Goal: Task Accomplishment & Management: Manage account settings

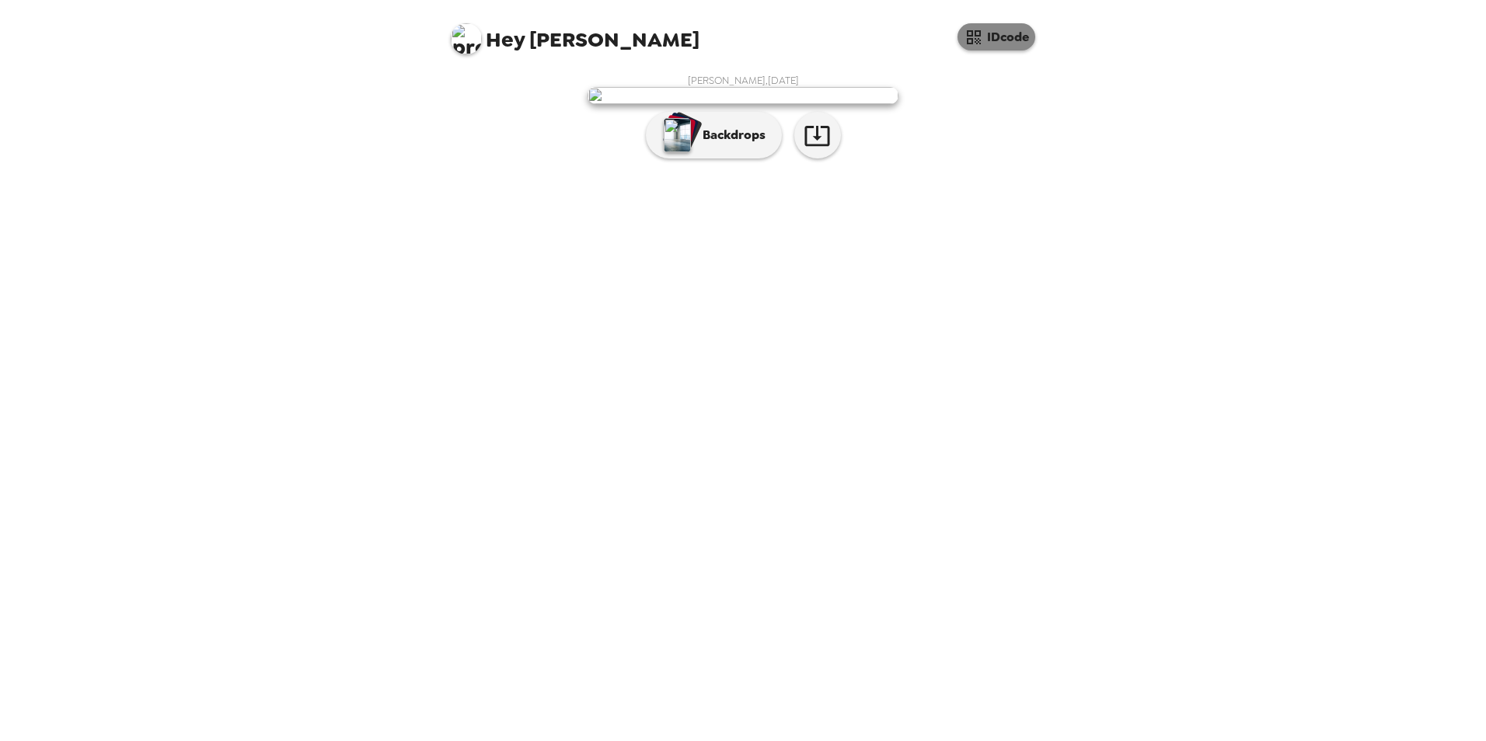
click at [975, 37] on icon "button" at bounding box center [973, 37] width 19 height 19
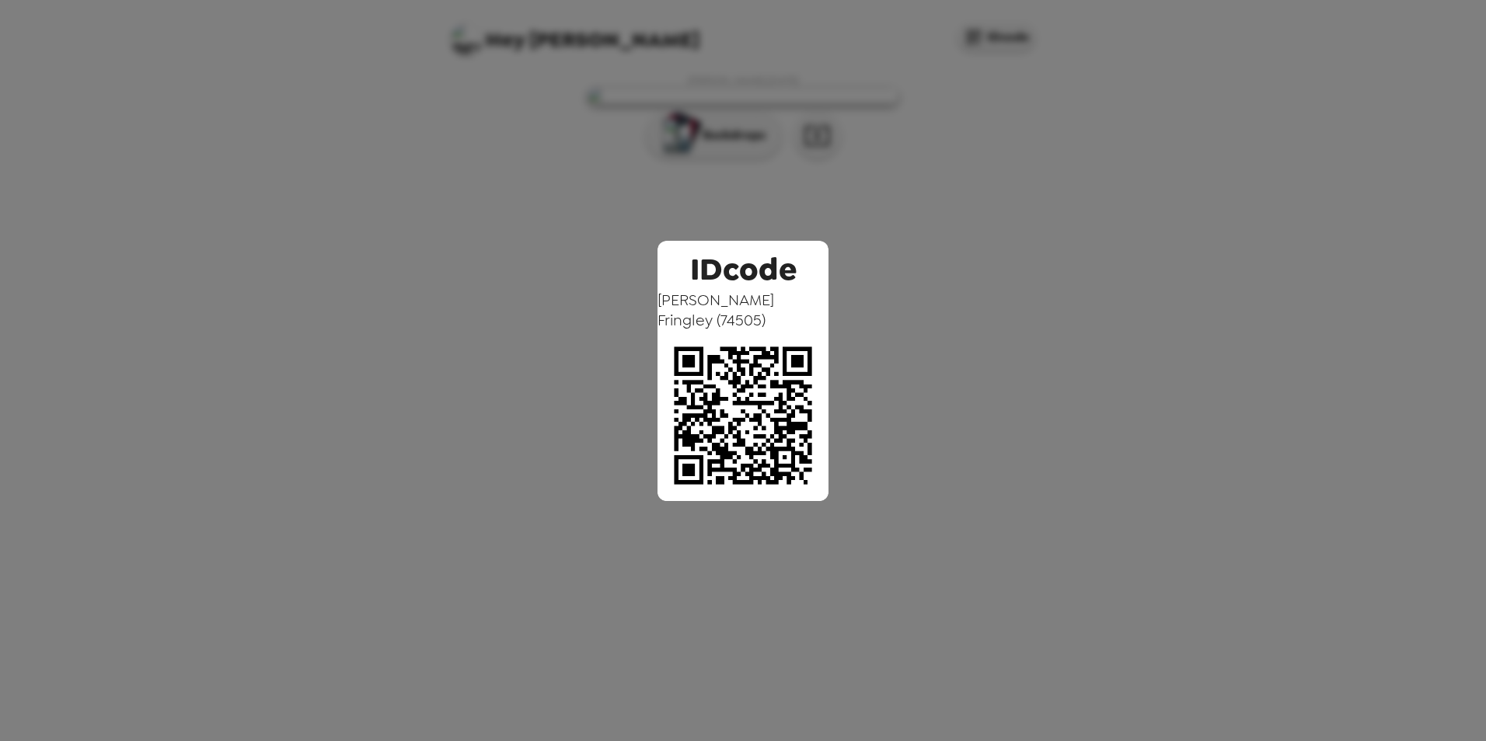
click at [919, 145] on div "IDcode [PERSON_NAME] ( 74505 )" at bounding box center [743, 370] width 1486 height 741
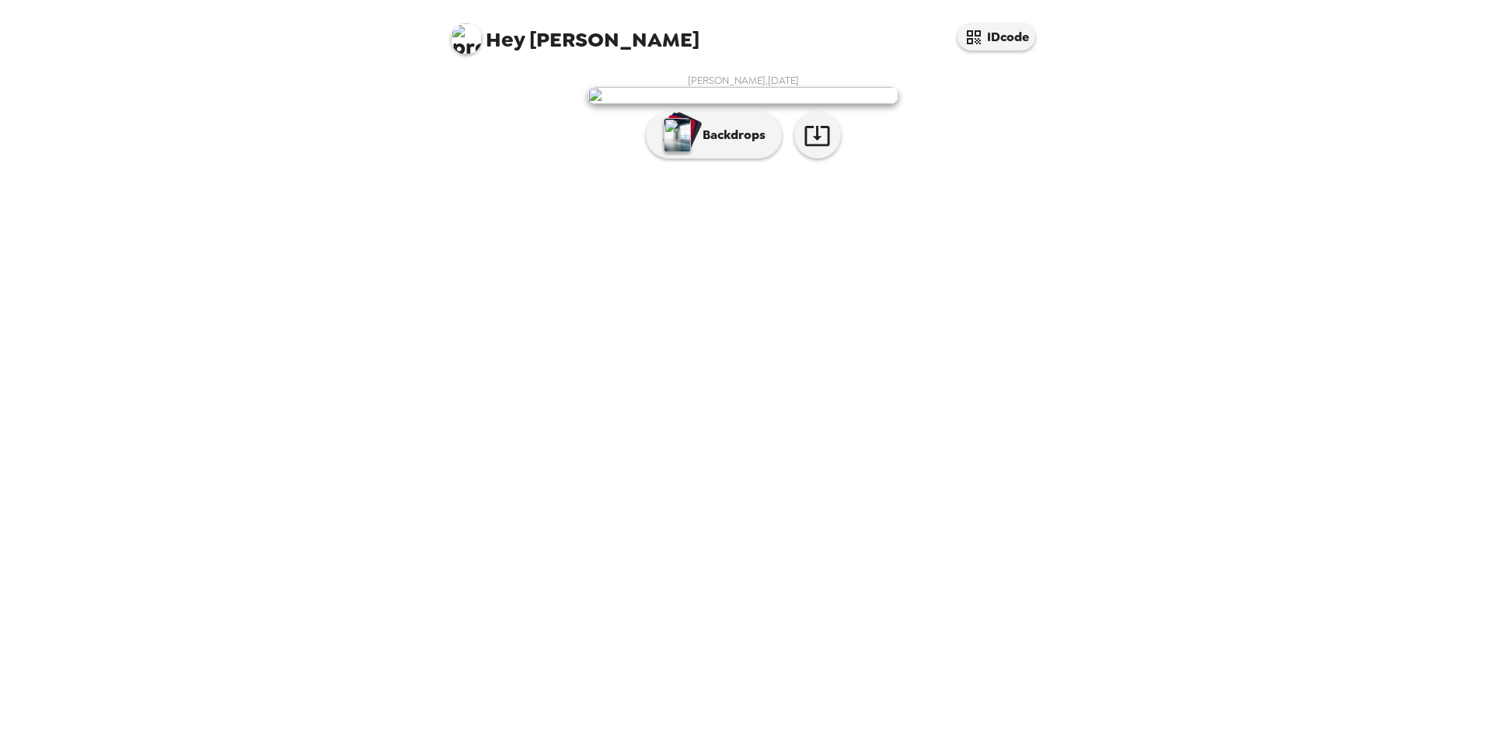
click at [451, 41] on img at bounding box center [466, 38] width 31 height 31
click at [503, 78] on span "Edit my info" at bounding box center [494, 74] width 62 height 13
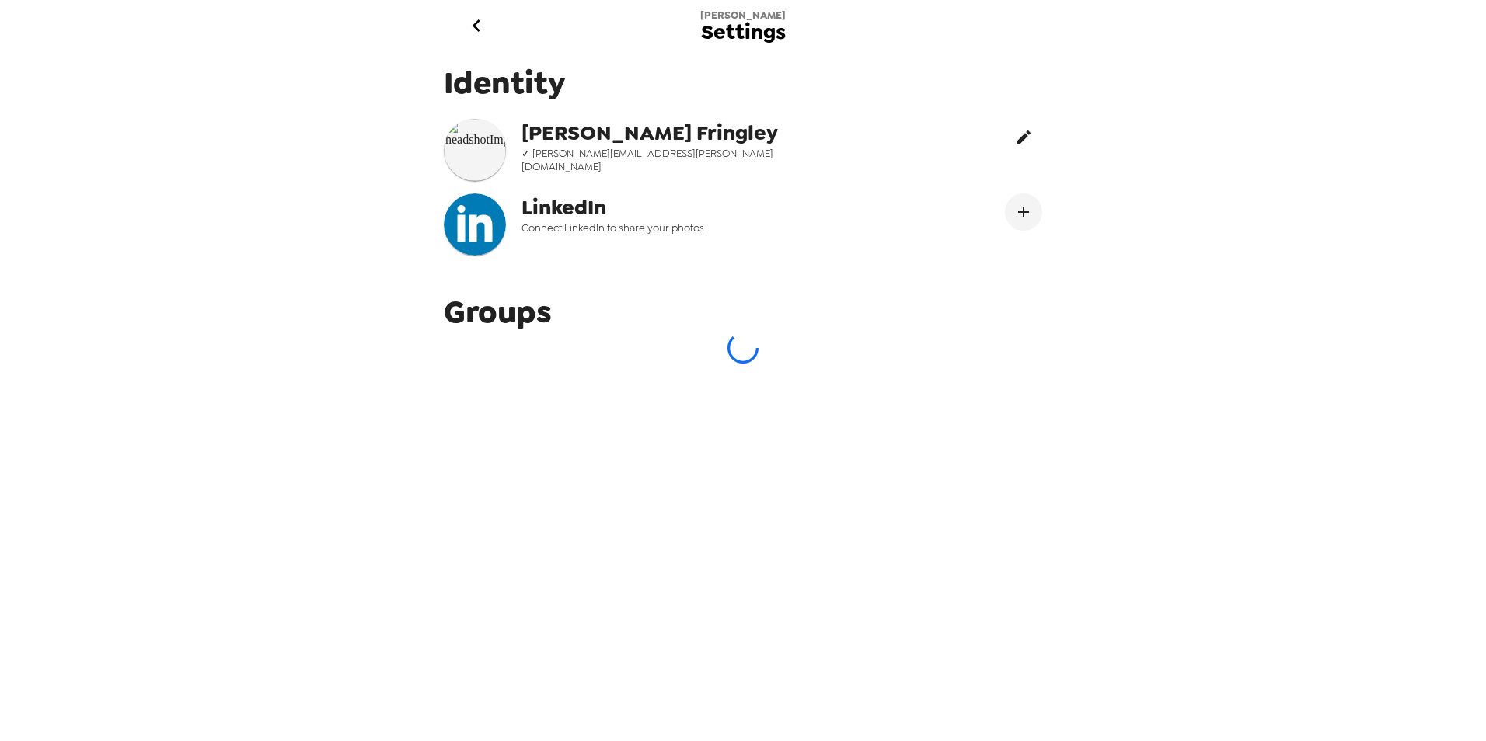
click at [1017, 132] on icon "edit" at bounding box center [1024, 138] width 14 height 14
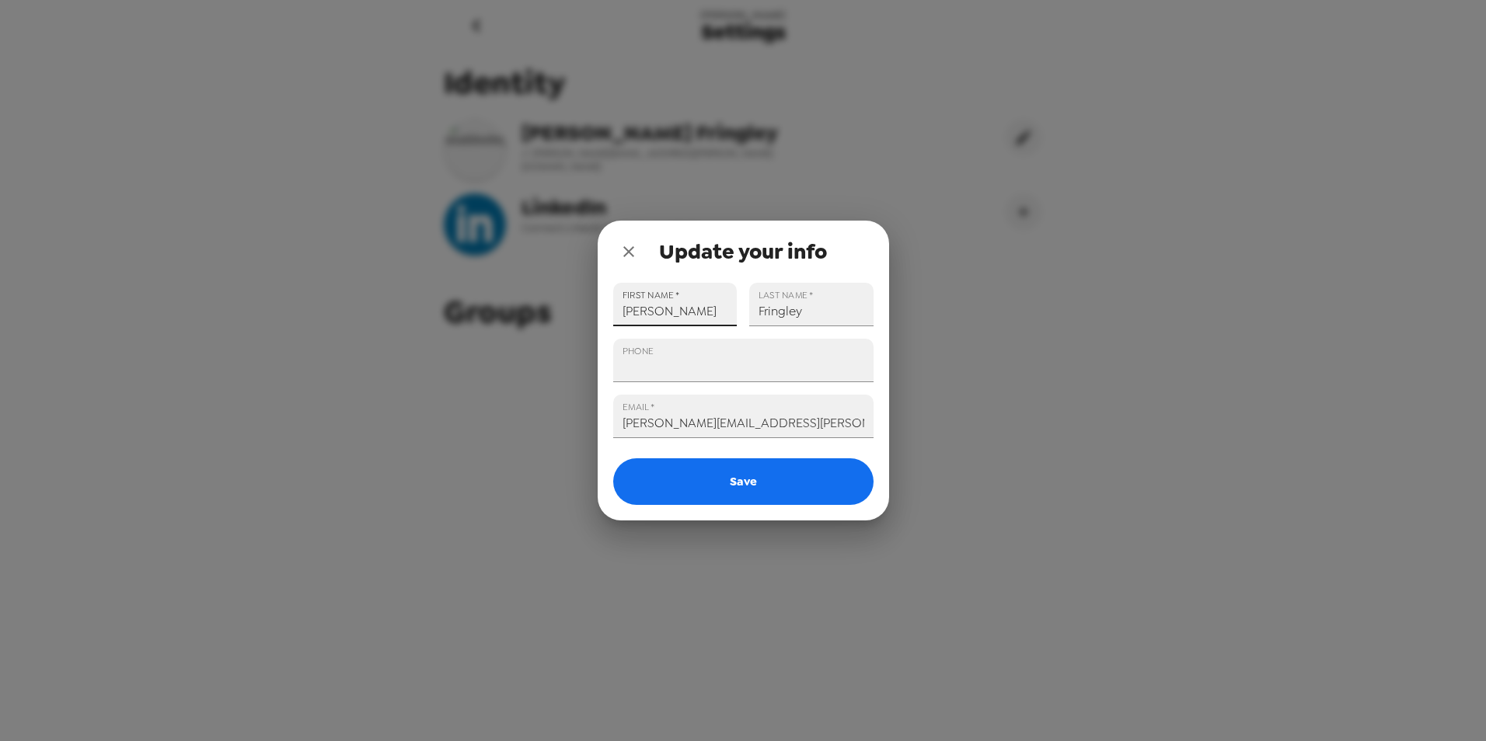
drag, startPoint x: 675, startPoint y: 317, endPoint x: 537, endPoint y: 312, distance: 137.6
click at [537, 312] on div "Update your info FIRST NAME   * Cassidy LAST NAME   * Fringley PHONE EMAIL   * …" at bounding box center [743, 370] width 1486 height 741
type input "[PERSON_NAME]"
drag, startPoint x: 826, startPoint y: 312, endPoint x: 839, endPoint y: 319, distance: 14.3
click at [826, 312] on input "Fringley" at bounding box center [811, 305] width 124 height 44
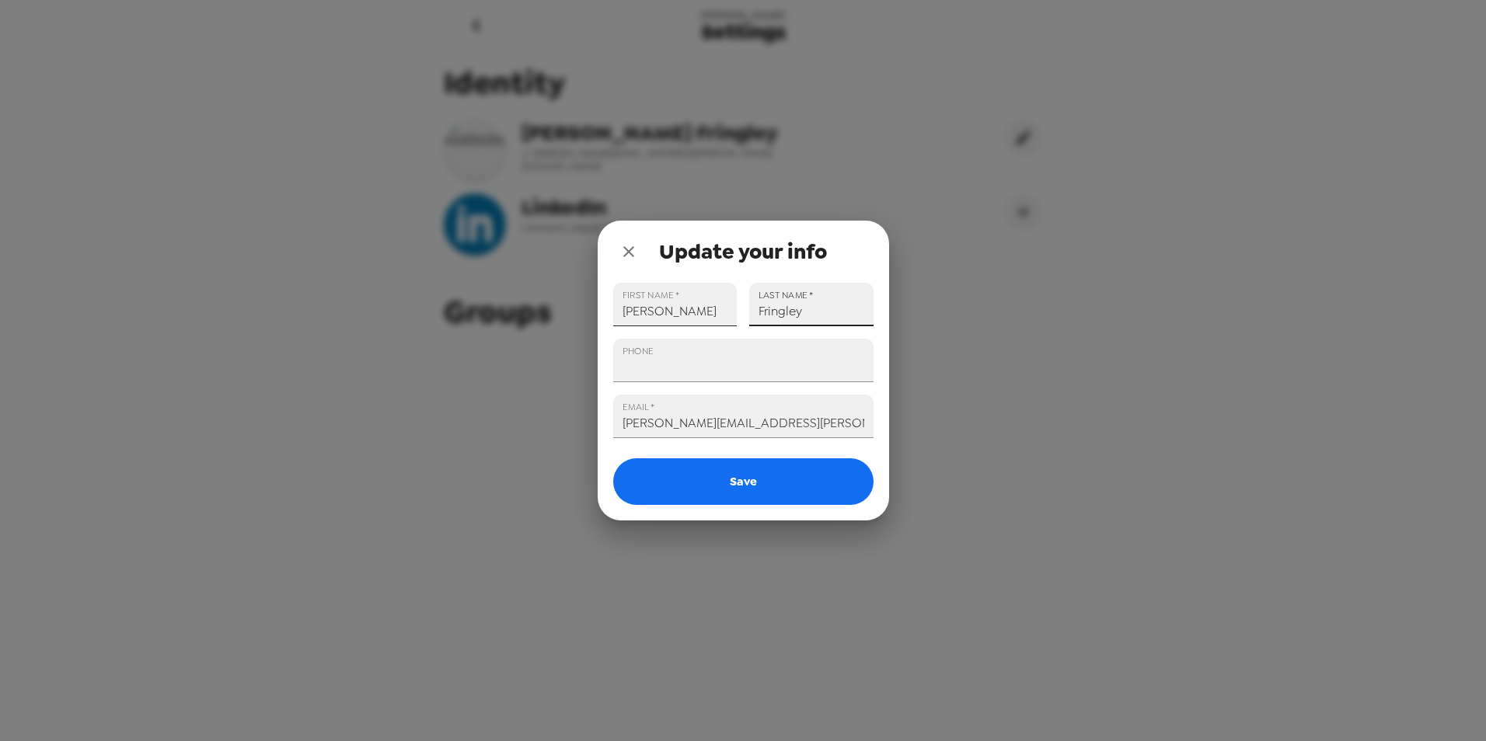
drag, startPoint x: 832, startPoint y: 314, endPoint x: 731, endPoint y: 318, distance: 101.1
click at [731, 318] on div "FIRST NAME   * Erika LAST NAME   * Fringley PHONE EMAIL   * erika.berg@fmr.com …" at bounding box center [737, 387] width 273 height 235
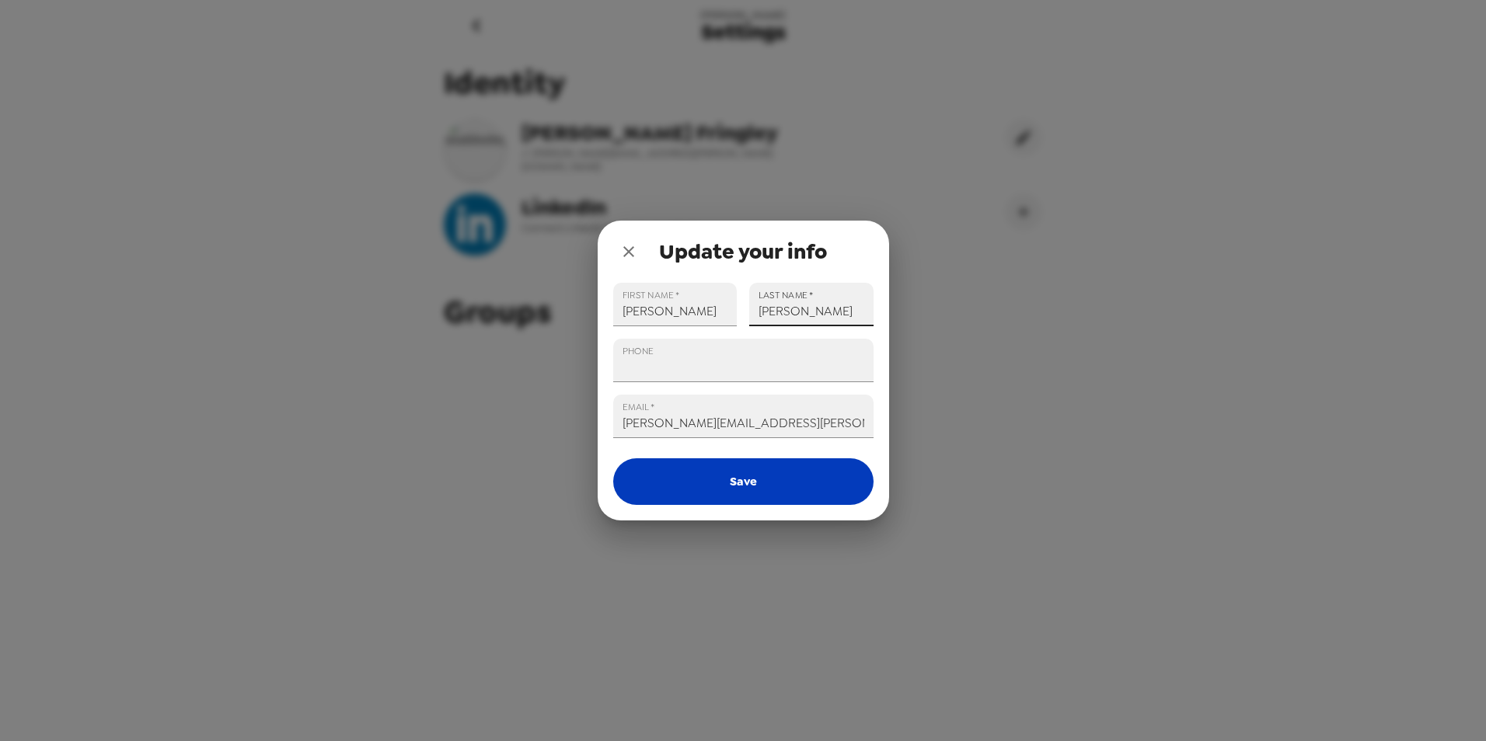
type input "Berg"
click at [746, 491] on button "Save" at bounding box center [743, 482] width 260 height 47
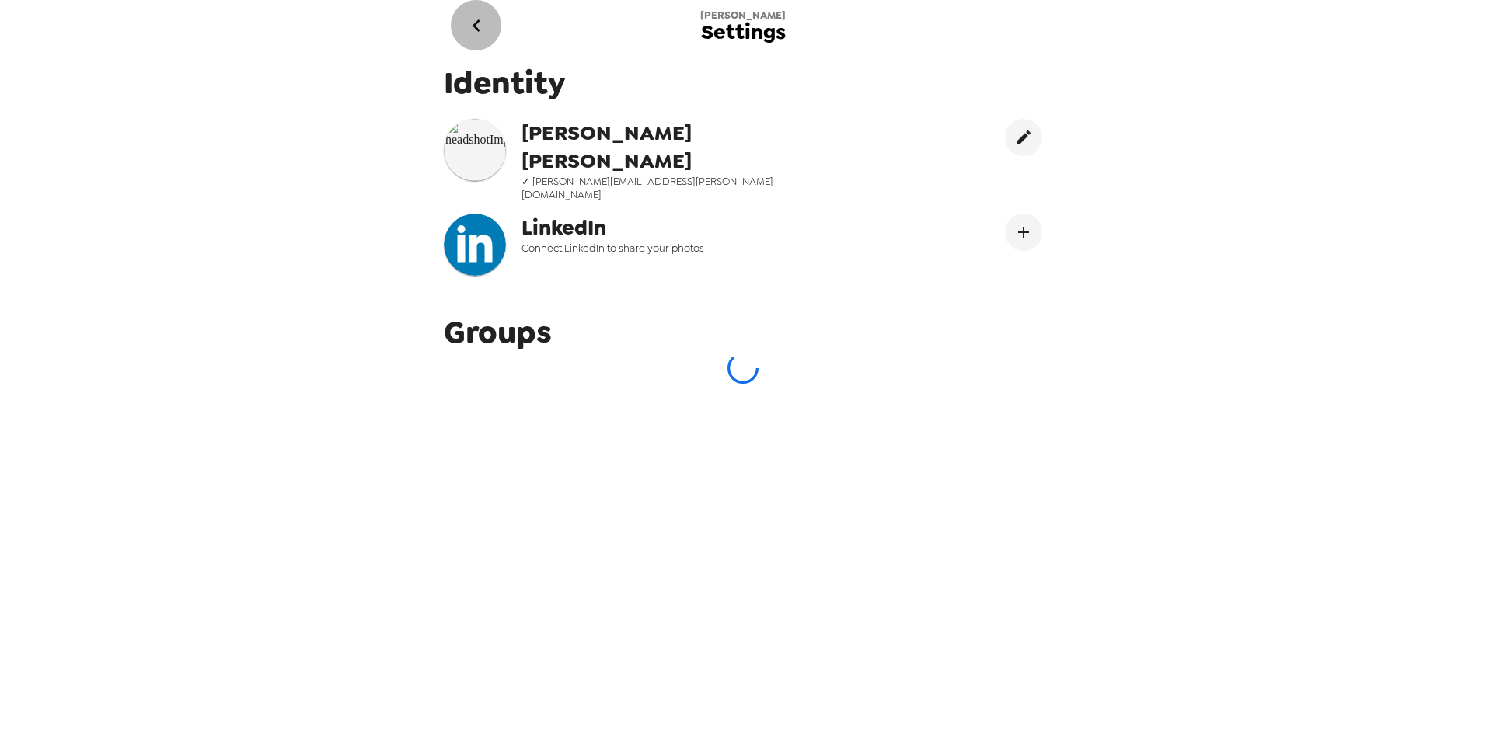
click at [480, 27] on icon "go back" at bounding box center [476, 25] width 25 height 25
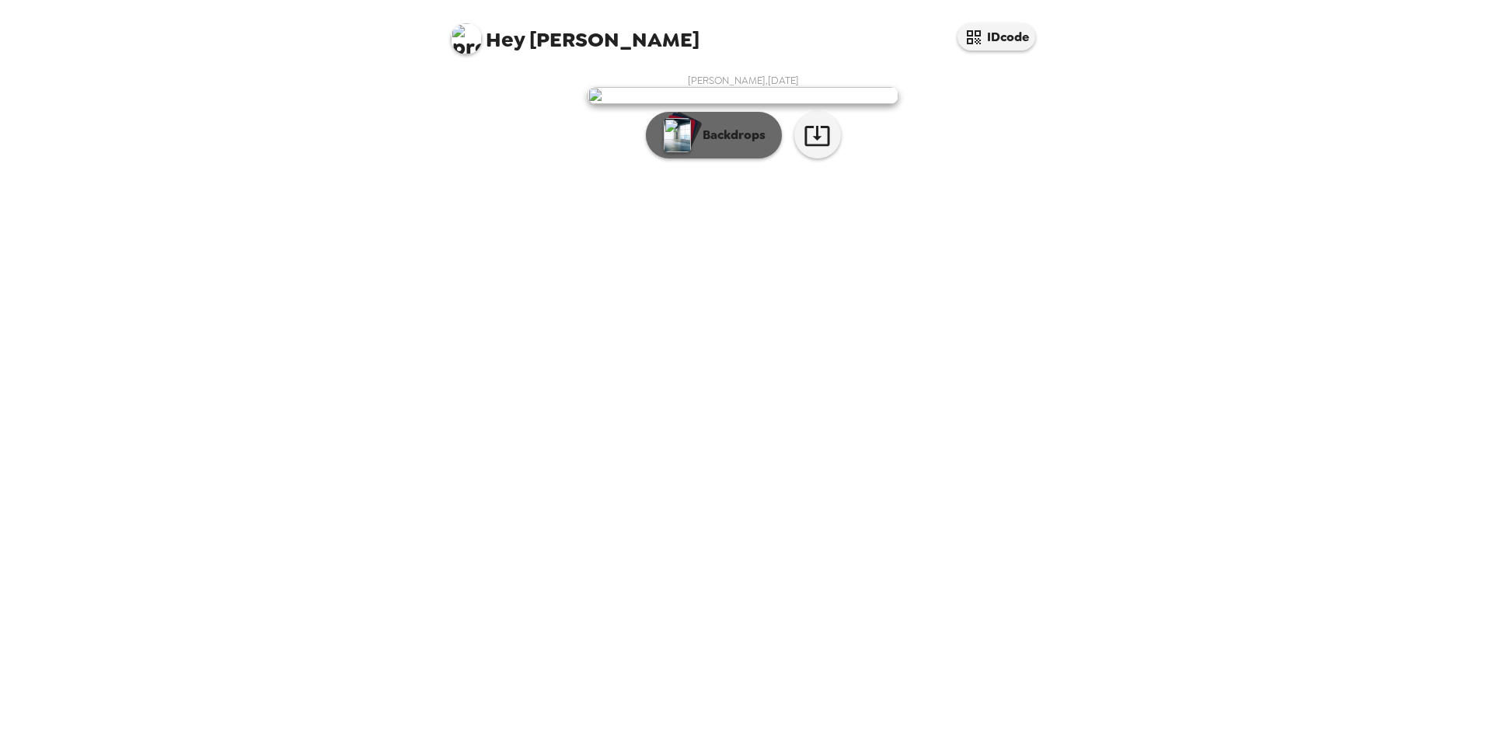
click at [687, 152] on img "button" at bounding box center [677, 135] width 27 height 34
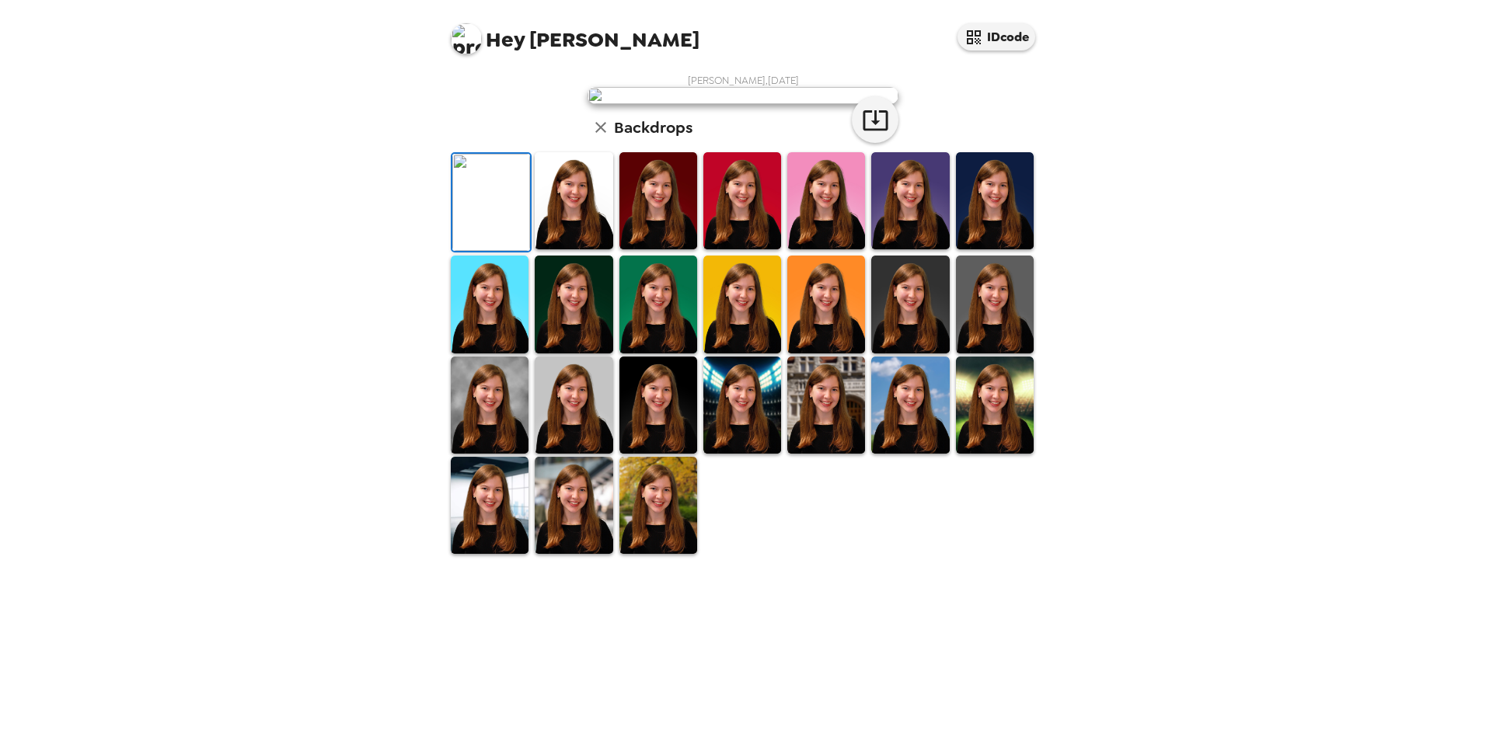
scroll to position [155, 0]
click at [790, 455] on div at bounding box center [826, 405] width 84 height 100
click at [810, 454] on img at bounding box center [826, 405] width 78 height 97
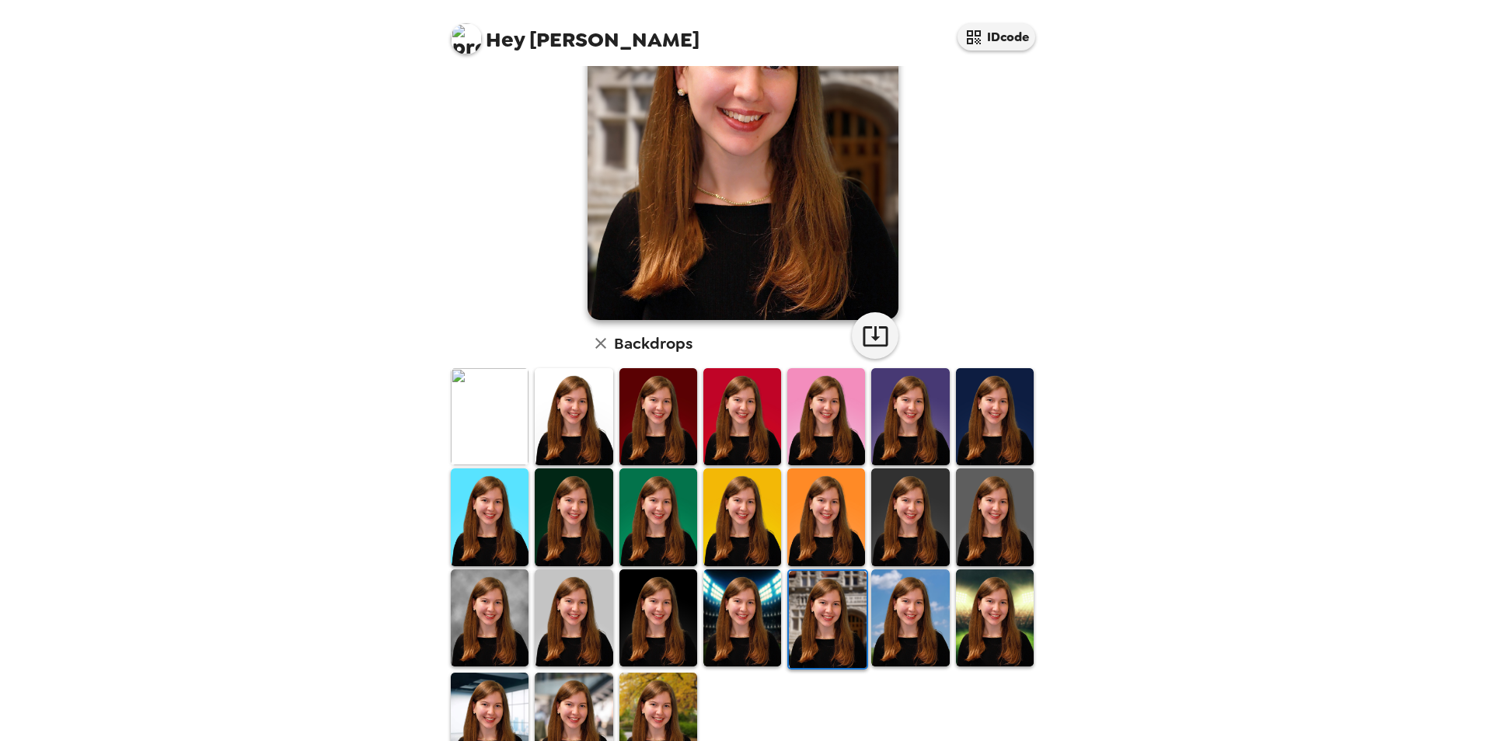
click at [878, 609] on img at bounding box center [910, 618] width 78 height 97
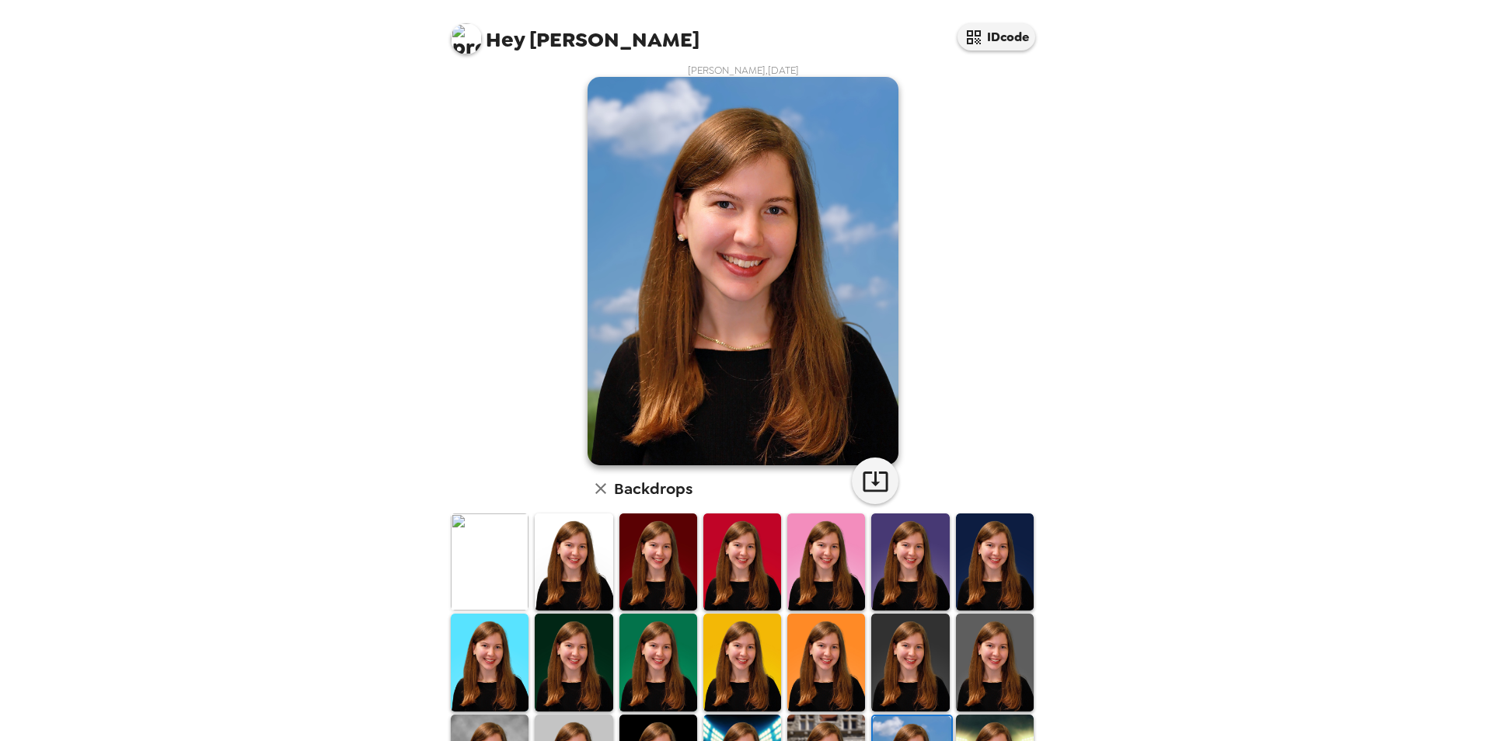
scroll to position [0, 0]
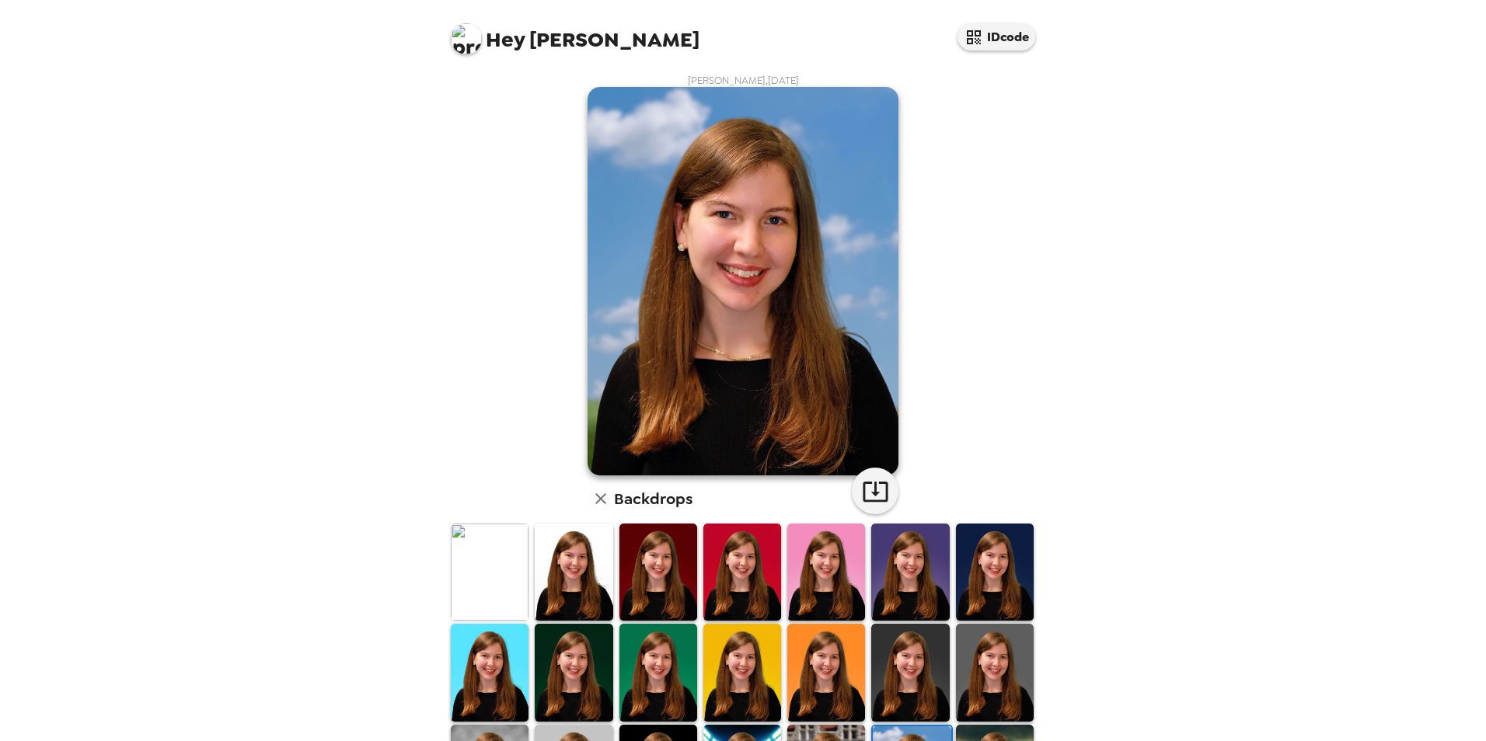
click at [879, 609] on img at bounding box center [910, 572] width 78 height 97
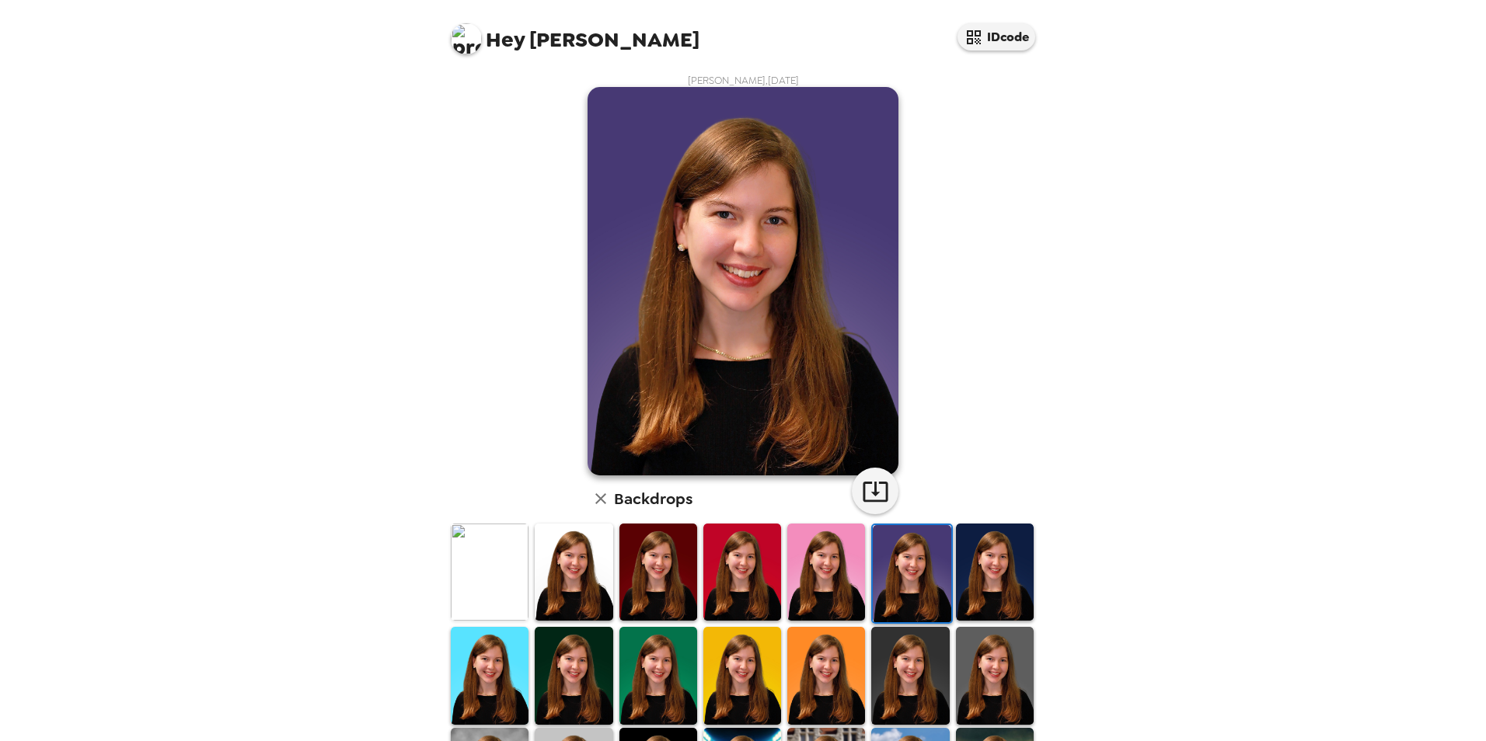
click at [977, 640] on img at bounding box center [995, 675] width 78 height 97
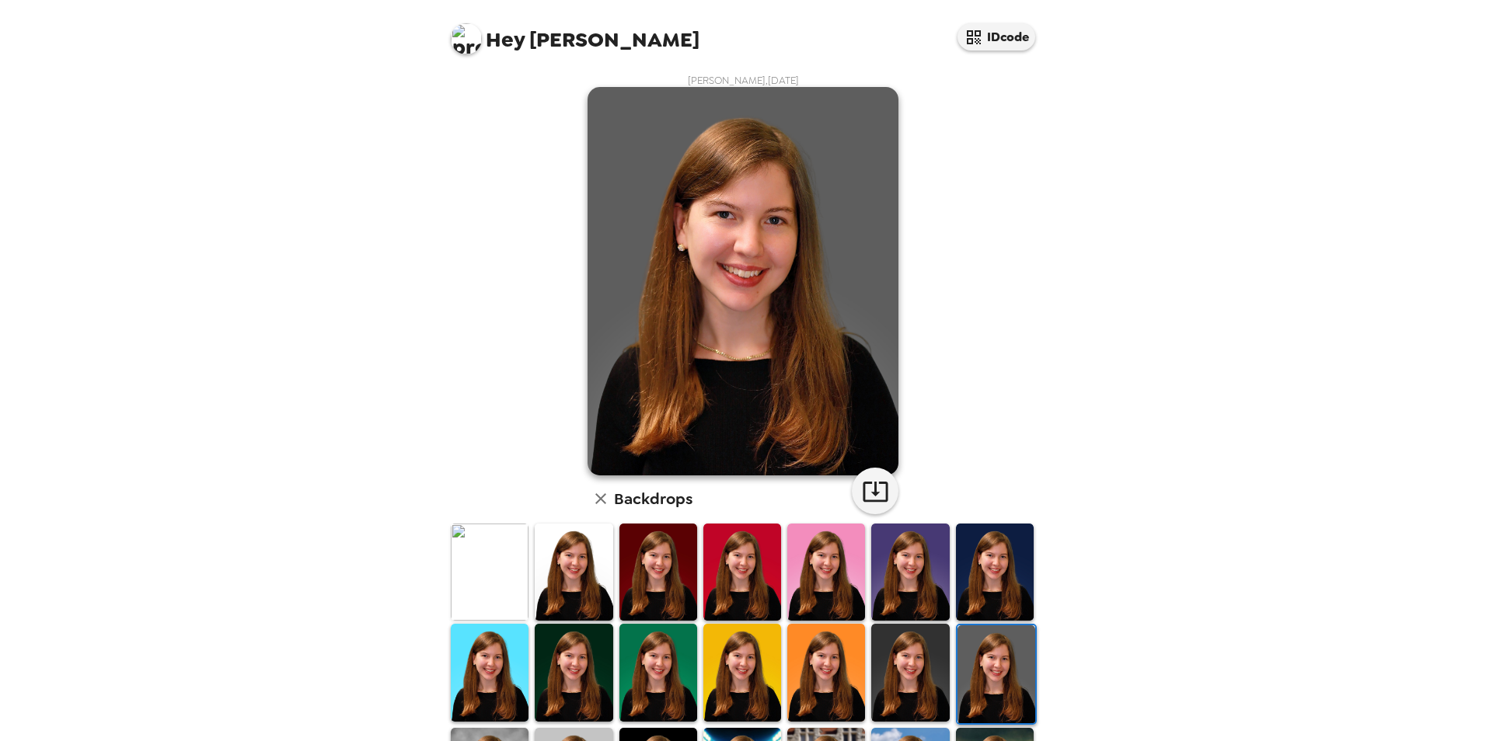
click at [971, 674] on img at bounding box center [996, 674] width 78 height 97
click at [807, 651] on img at bounding box center [826, 672] width 78 height 97
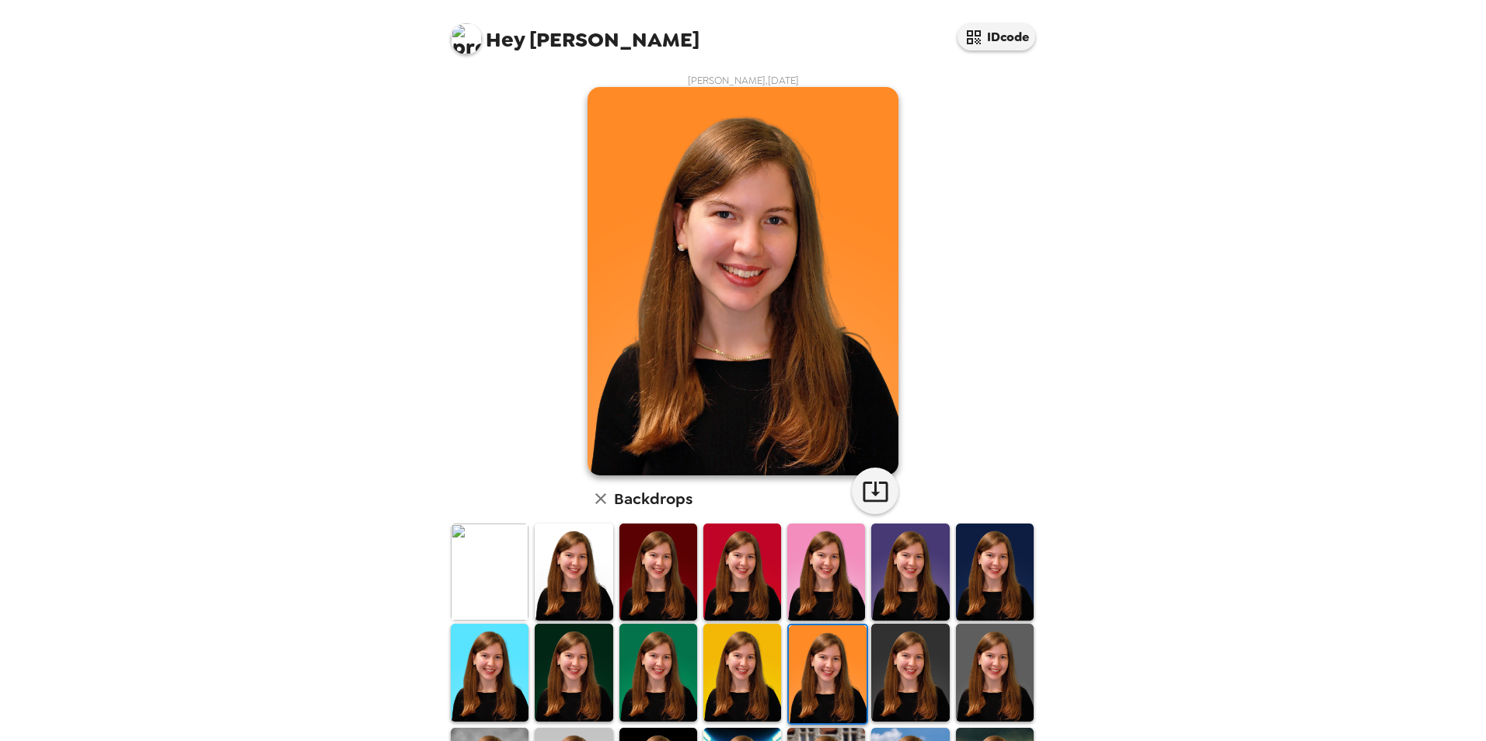
click at [741, 640] on img at bounding box center [742, 672] width 78 height 97
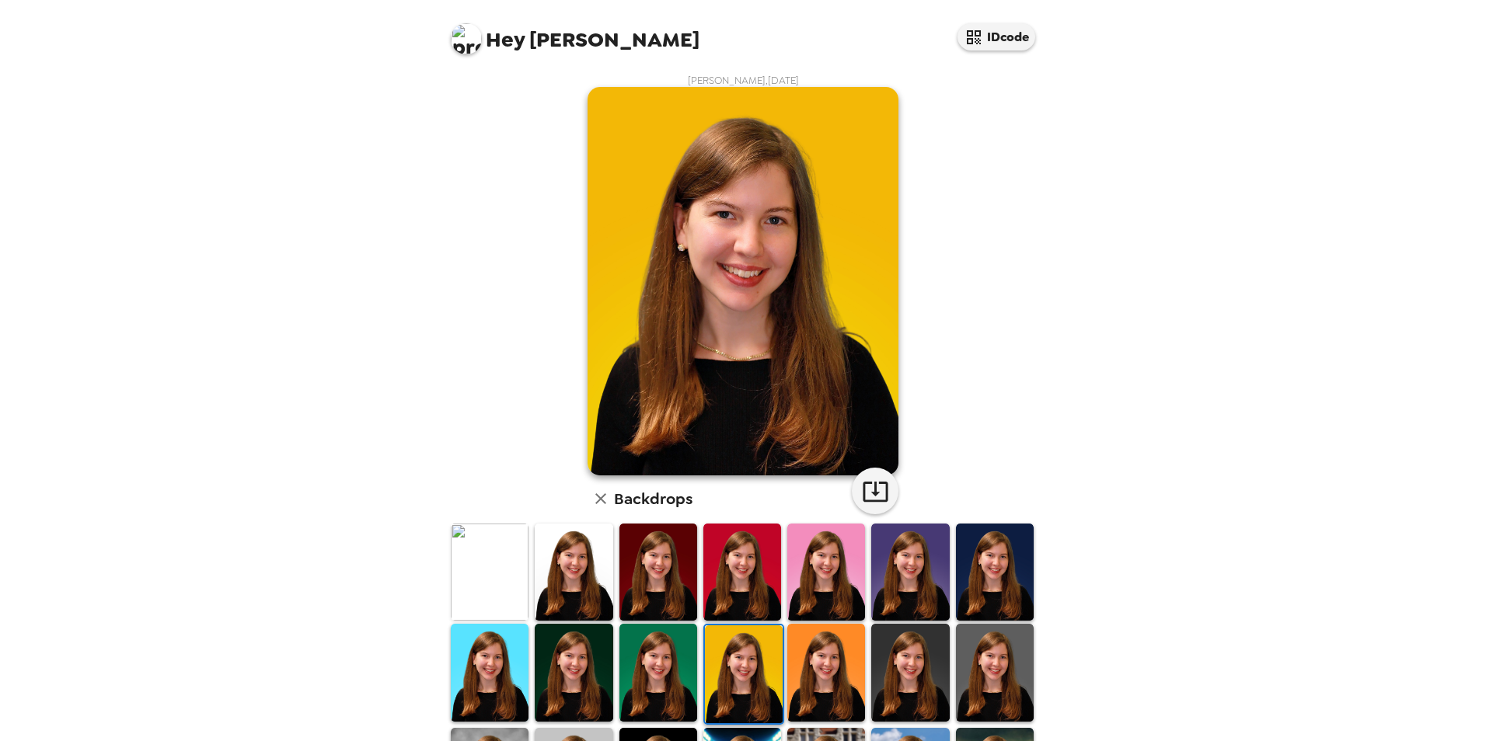
click at [673, 650] on img at bounding box center [658, 672] width 78 height 97
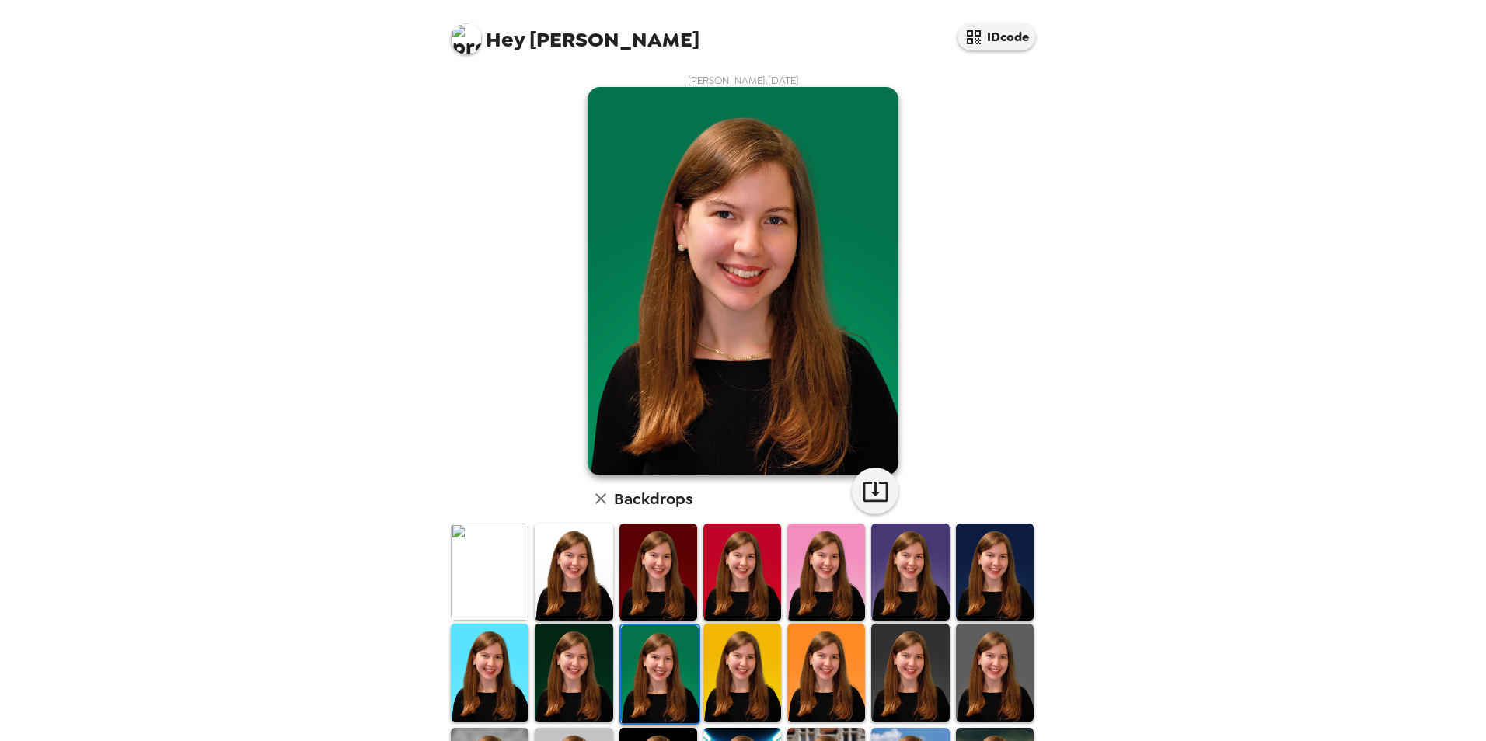
click at [678, 601] on img at bounding box center [658, 572] width 78 height 97
